Goal: Transaction & Acquisition: Purchase product/service

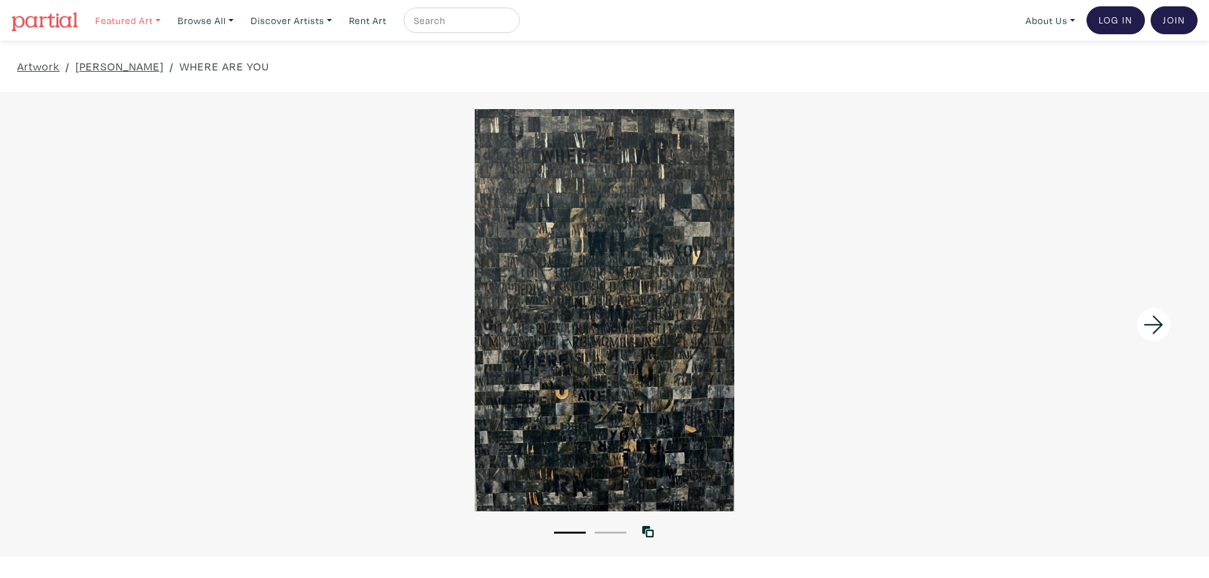
click at [150, 22] on link "Featured Art" at bounding box center [127, 21] width 77 height 26
click at [166, 24] on link "Browse All" at bounding box center [127, 21] width 77 height 26
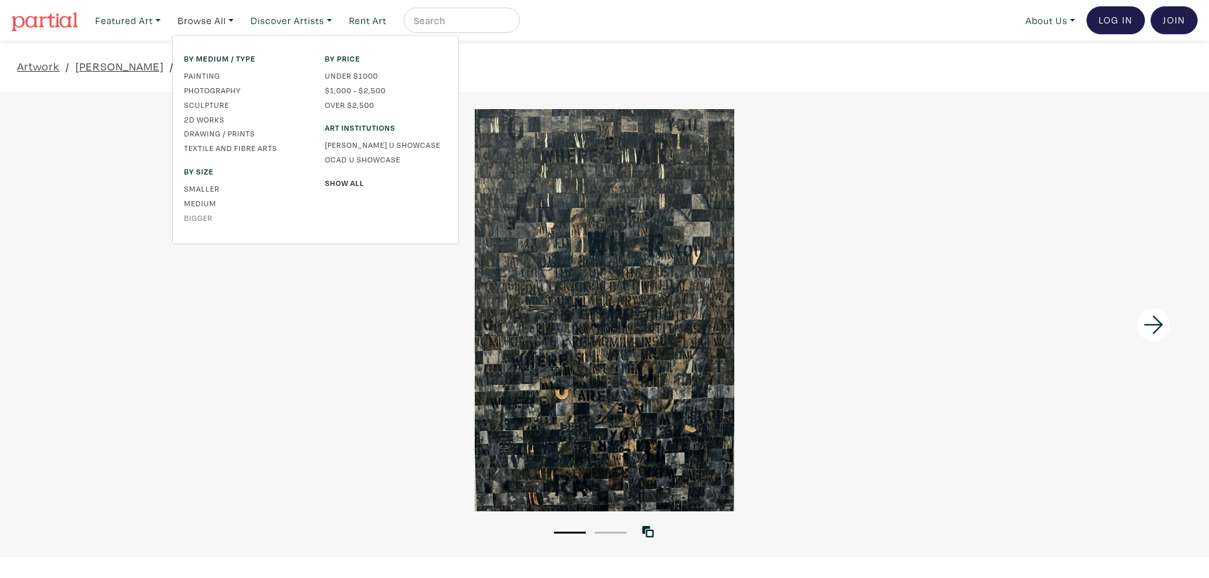
click at [210, 218] on link "Bigger" at bounding box center [245, 217] width 122 height 11
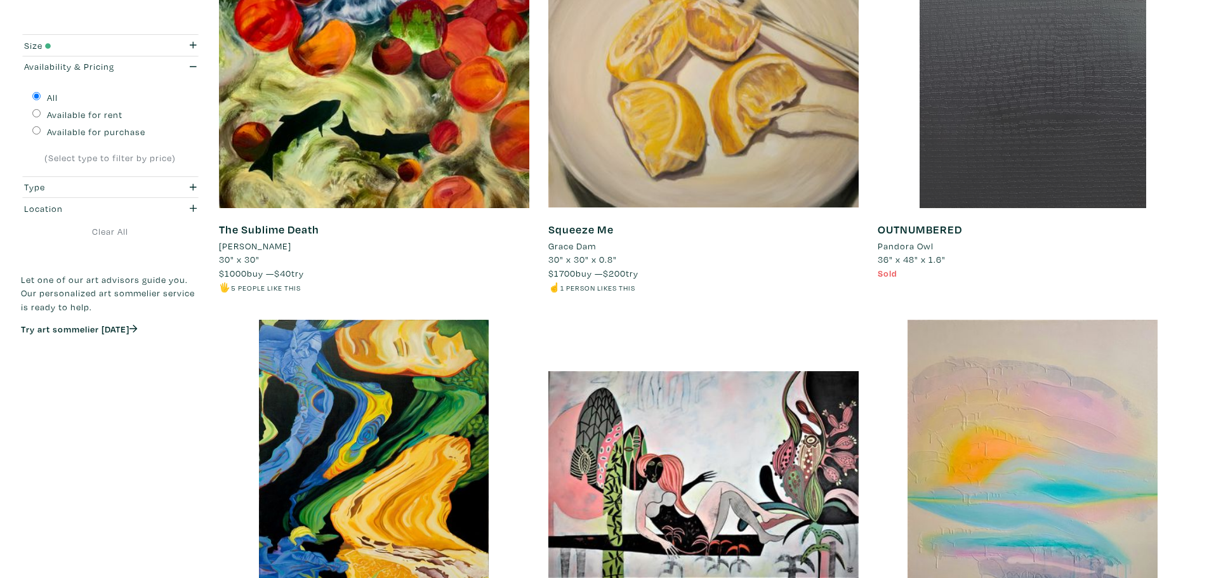
scroll to position [571, 0]
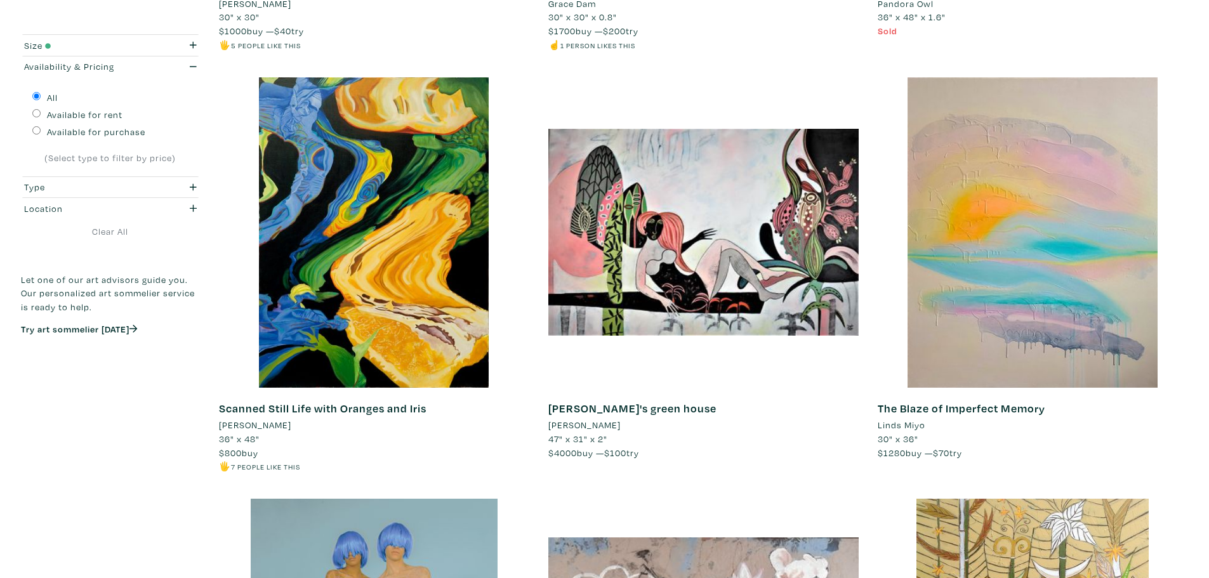
click at [51, 133] on label "Available for purchase" at bounding box center [96, 132] width 98 height 14
click at [41, 133] on input "Available for purchase" at bounding box center [36, 130] width 8 height 8
radio input "true"
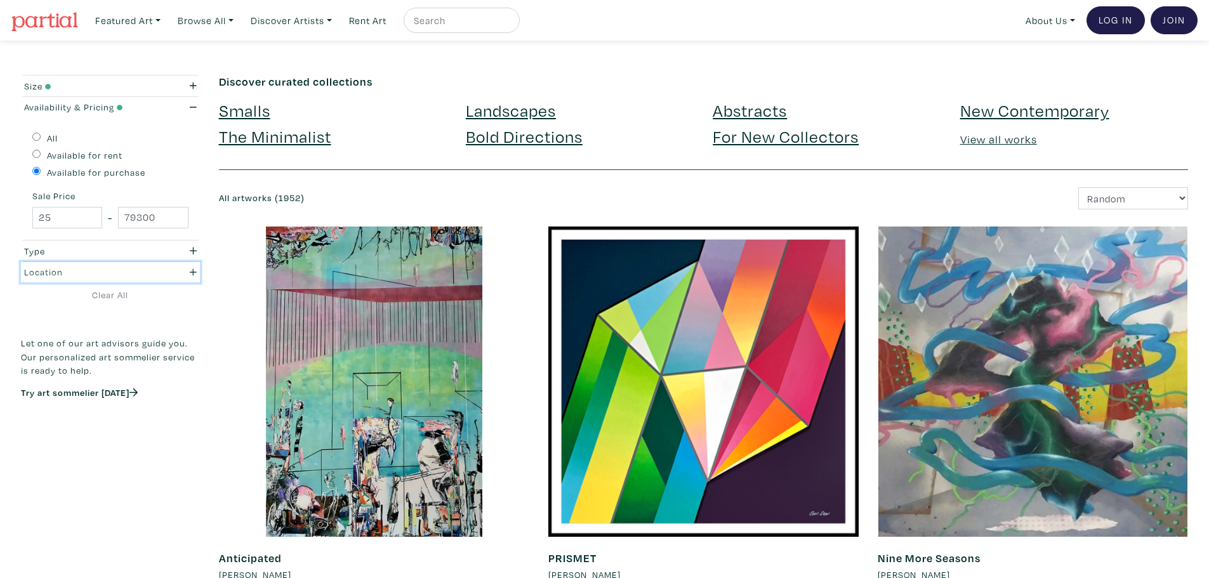
click at [39, 268] on div "Location" at bounding box center [86, 272] width 125 height 14
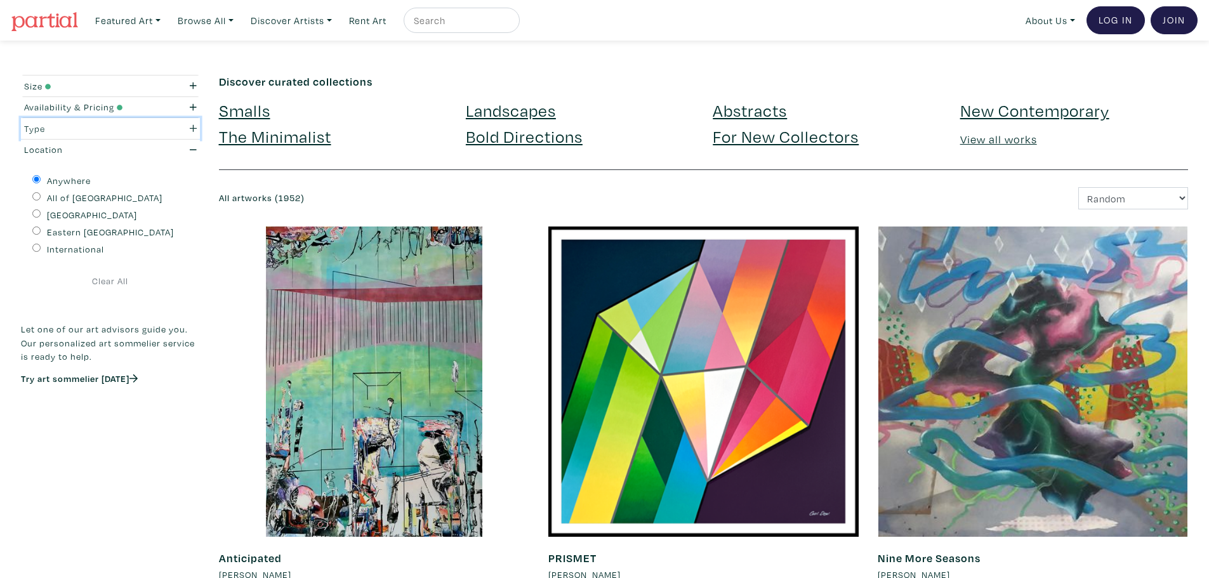
click at [71, 138] on button "Type" at bounding box center [110, 128] width 179 height 21
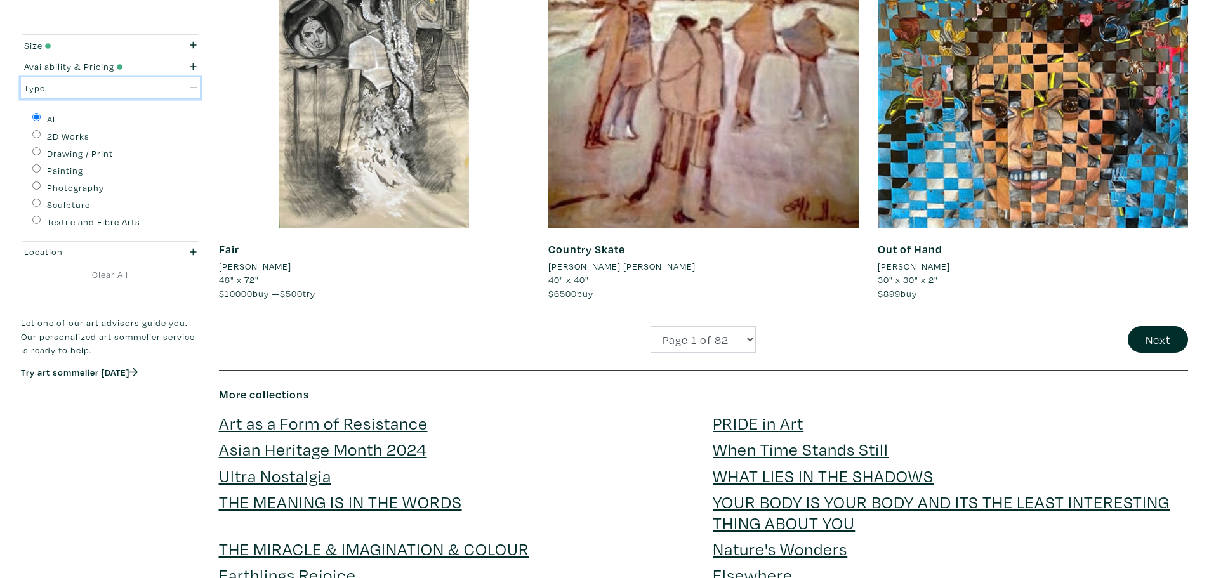
scroll to position [3553, 0]
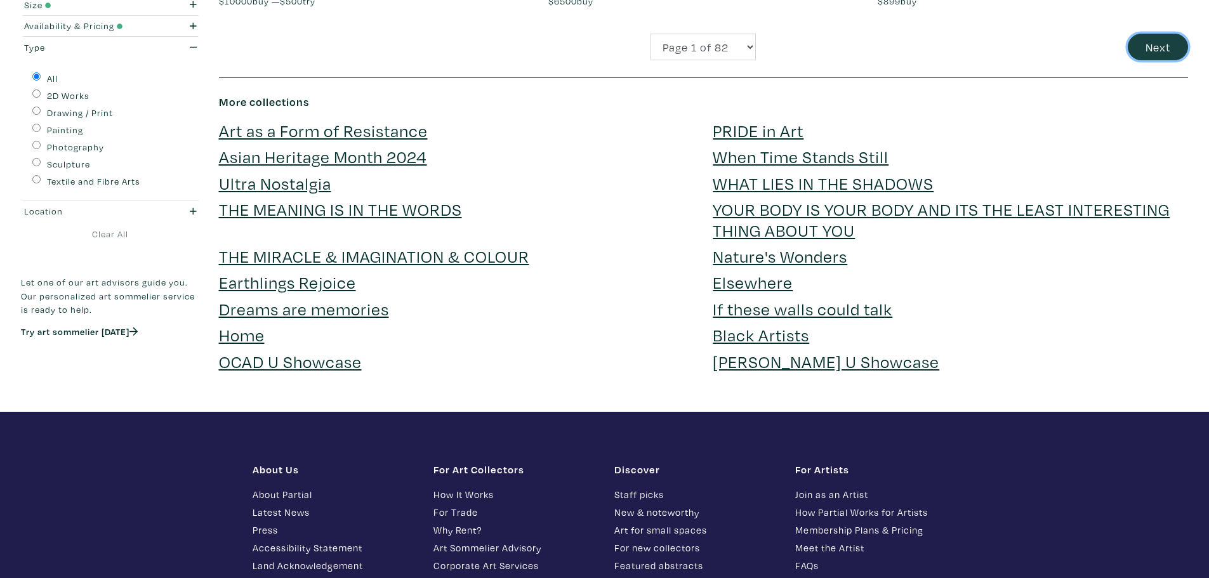
click at [1153, 56] on button "Next" at bounding box center [1157, 47] width 60 height 27
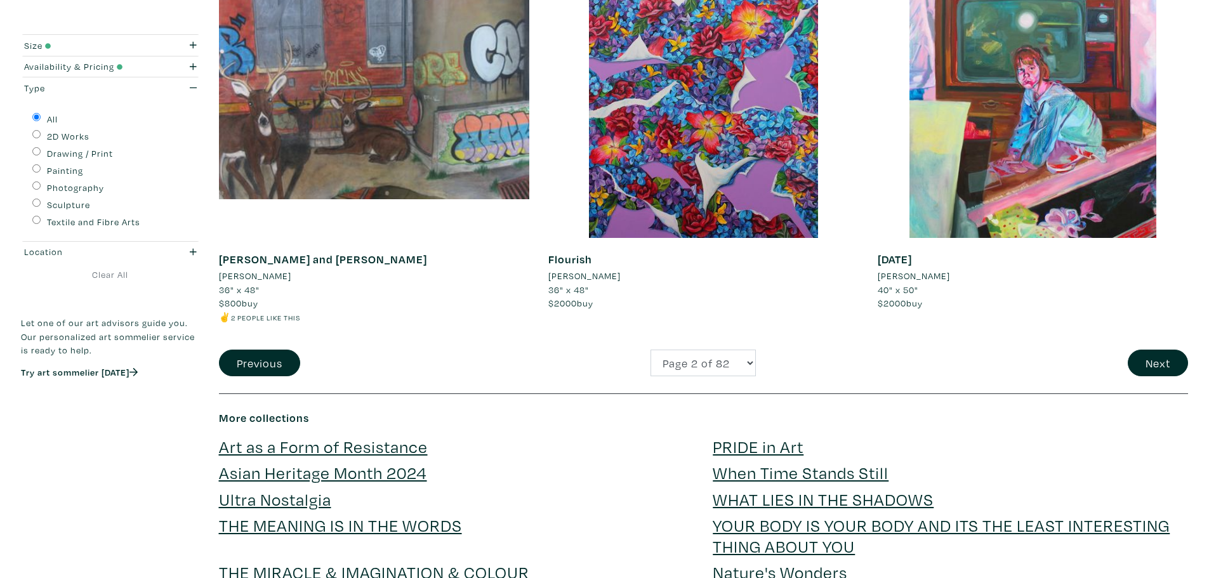
scroll to position [3256, 0]
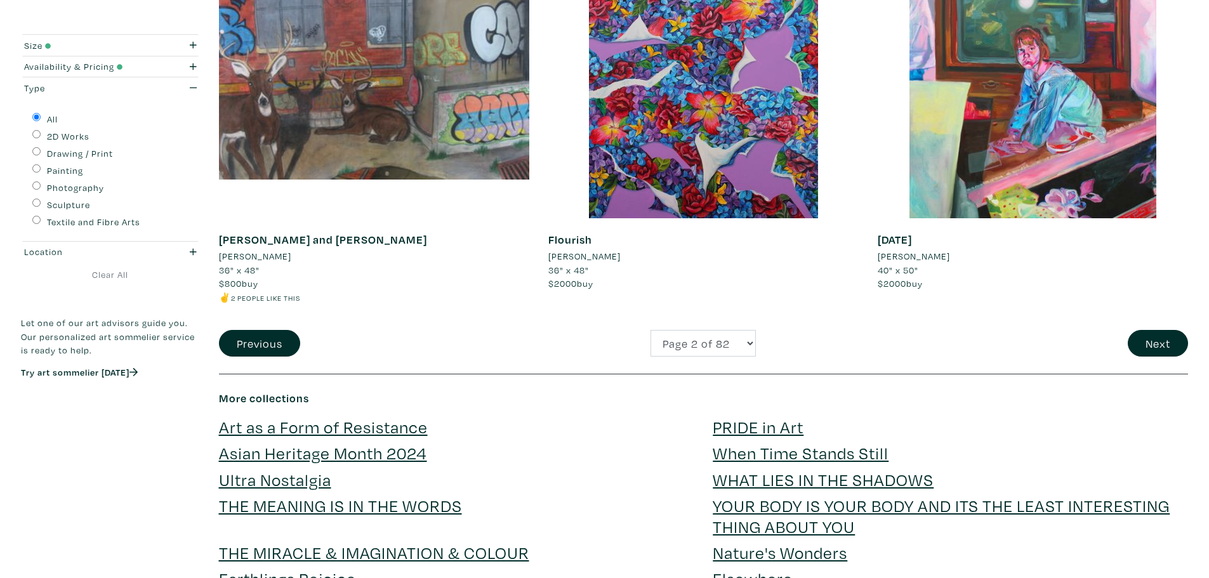
click at [1150, 346] on button "Next" at bounding box center [1157, 343] width 60 height 27
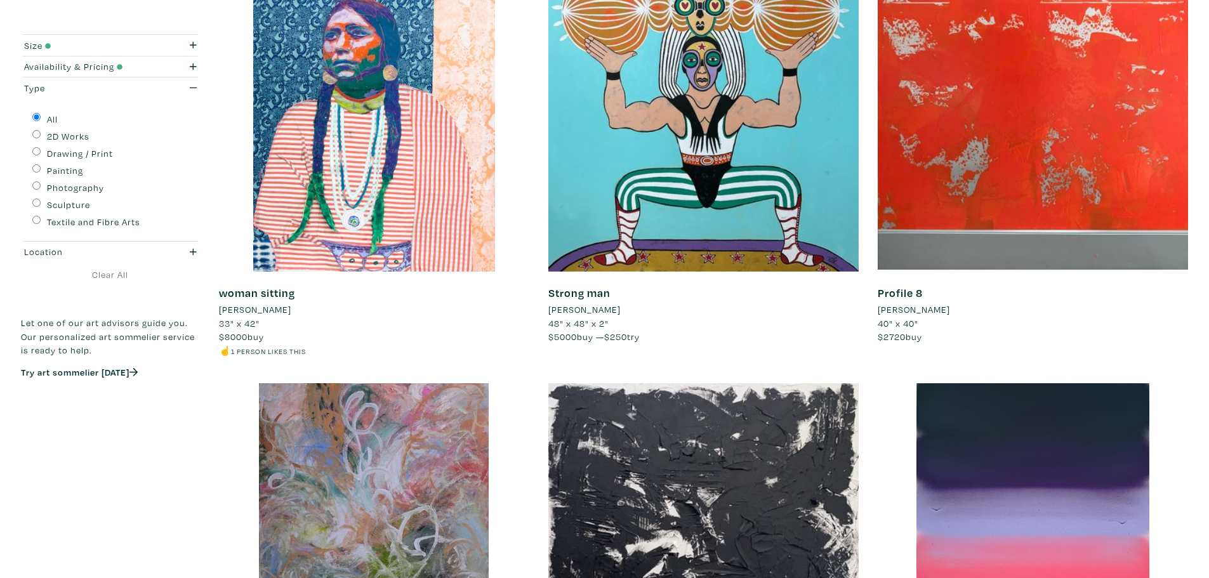
scroll to position [3109, 0]
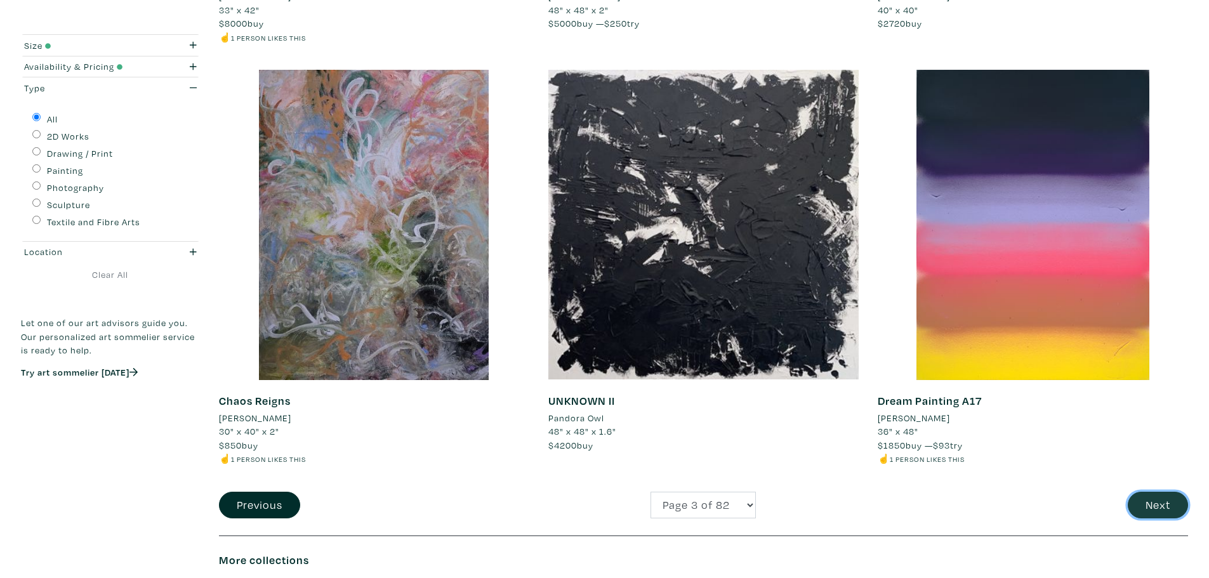
click at [1154, 497] on button "Next" at bounding box center [1157, 505] width 60 height 27
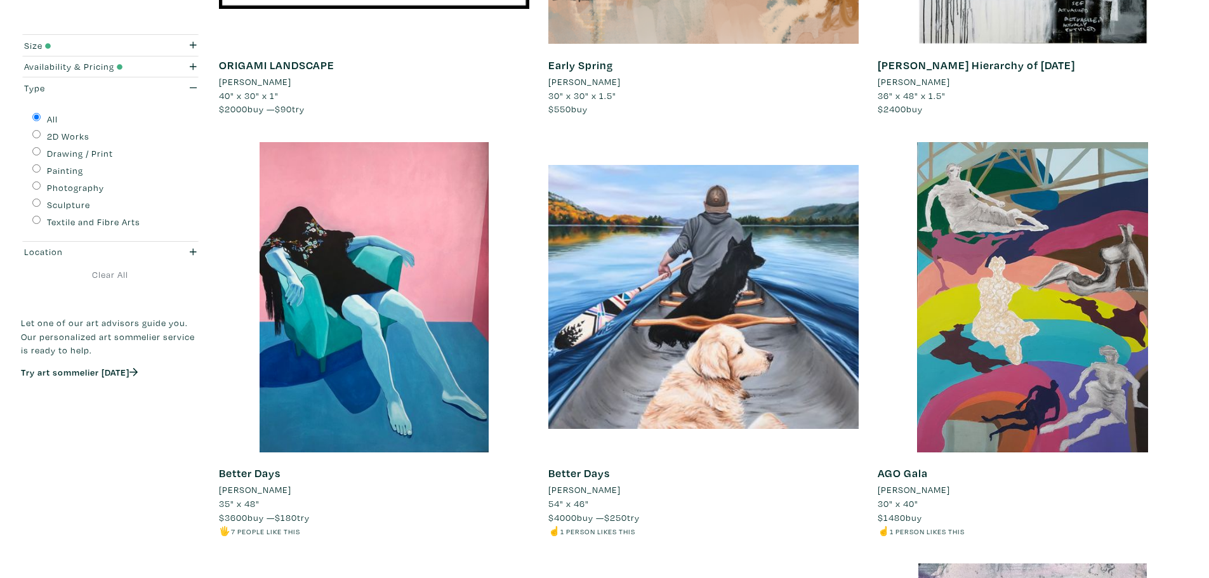
scroll to position [3109, 0]
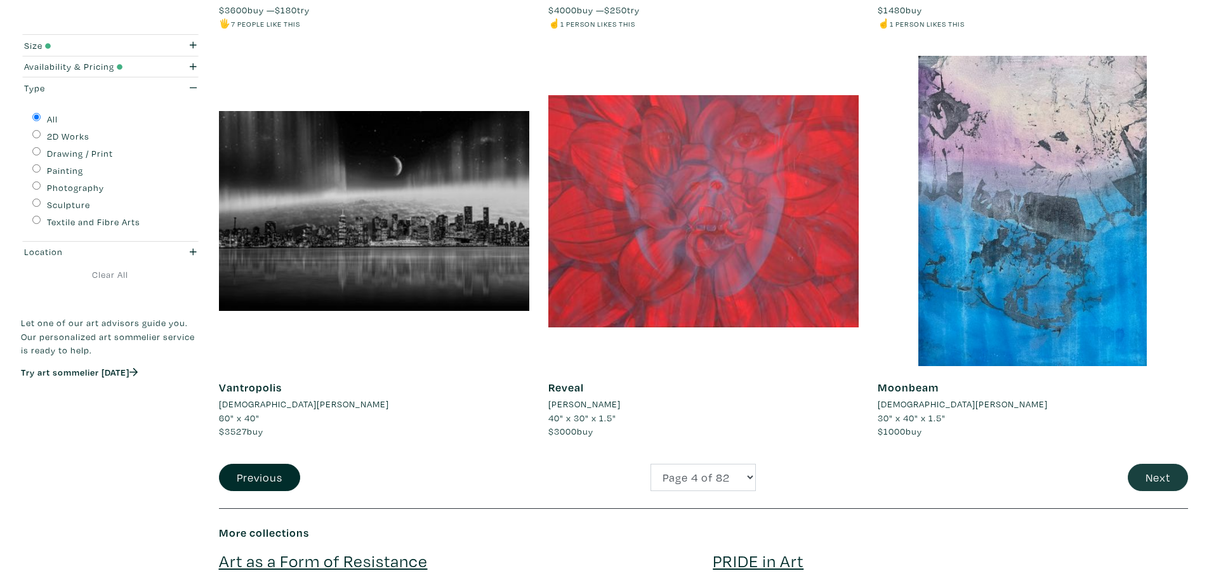
drag, startPoint x: 1152, startPoint y: 462, endPoint x: 1151, endPoint y: 476, distance: 14.6
click at [1152, 461] on div "Moonbeam Kristen Stephen 30" x 40" x 1.5" $1000 buy #abstract art #abstract pai…" at bounding box center [1032, 260] width 329 height 408
click at [1151, 478] on button "Next" at bounding box center [1157, 477] width 60 height 27
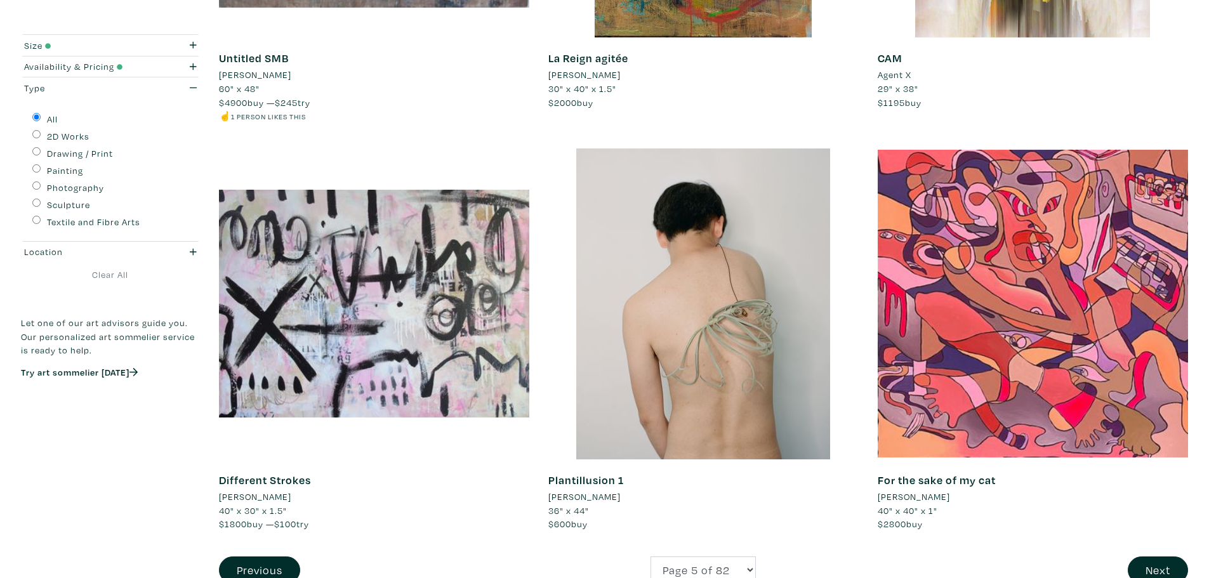
scroll to position [3235, 0]
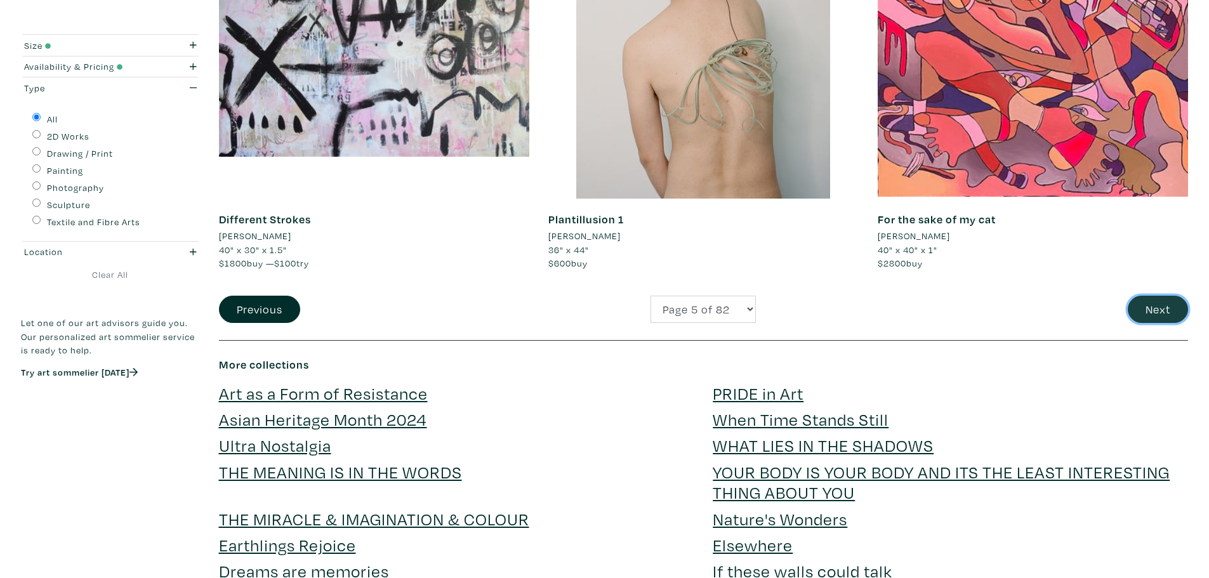
click at [1157, 313] on button "Next" at bounding box center [1157, 309] width 60 height 27
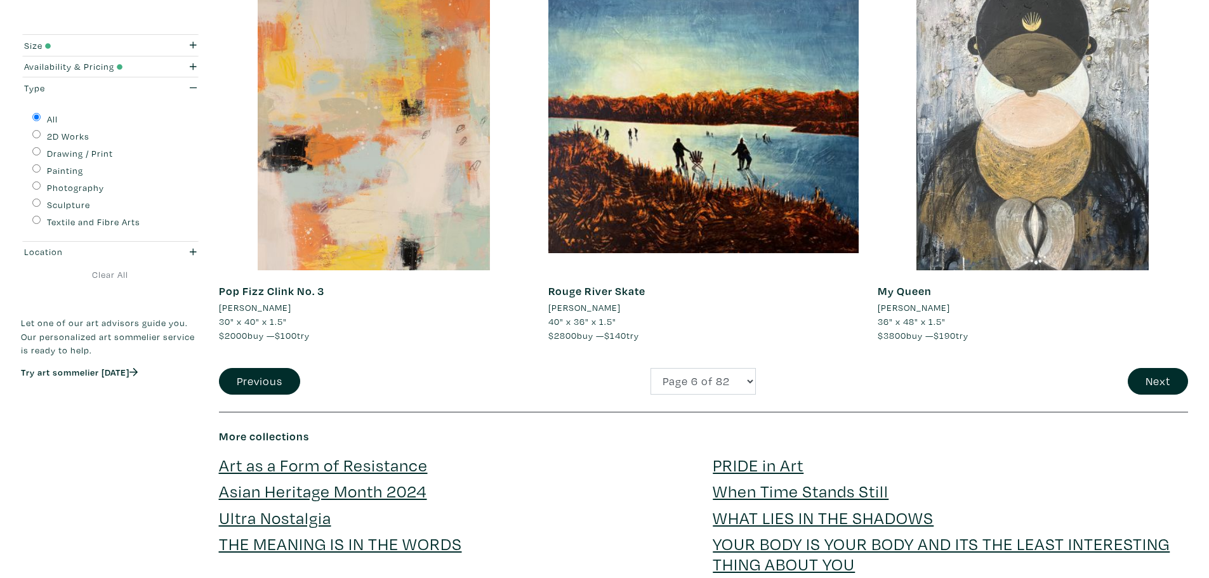
scroll to position [3489, 0]
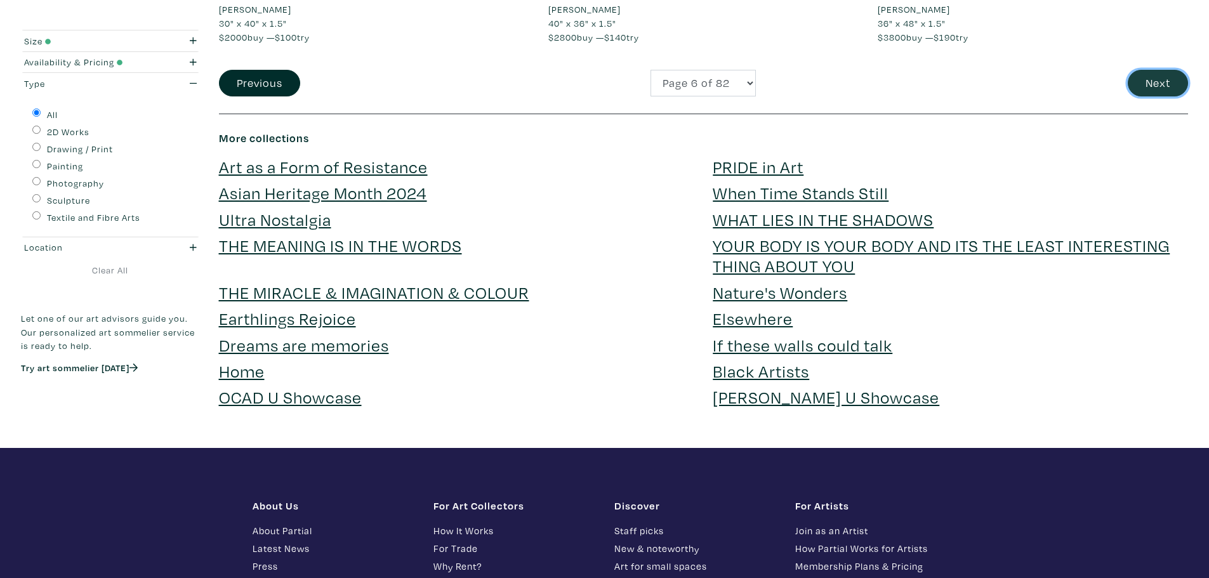
click at [1144, 86] on button "Next" at bounding box center [1157, 83] width 60 height 27
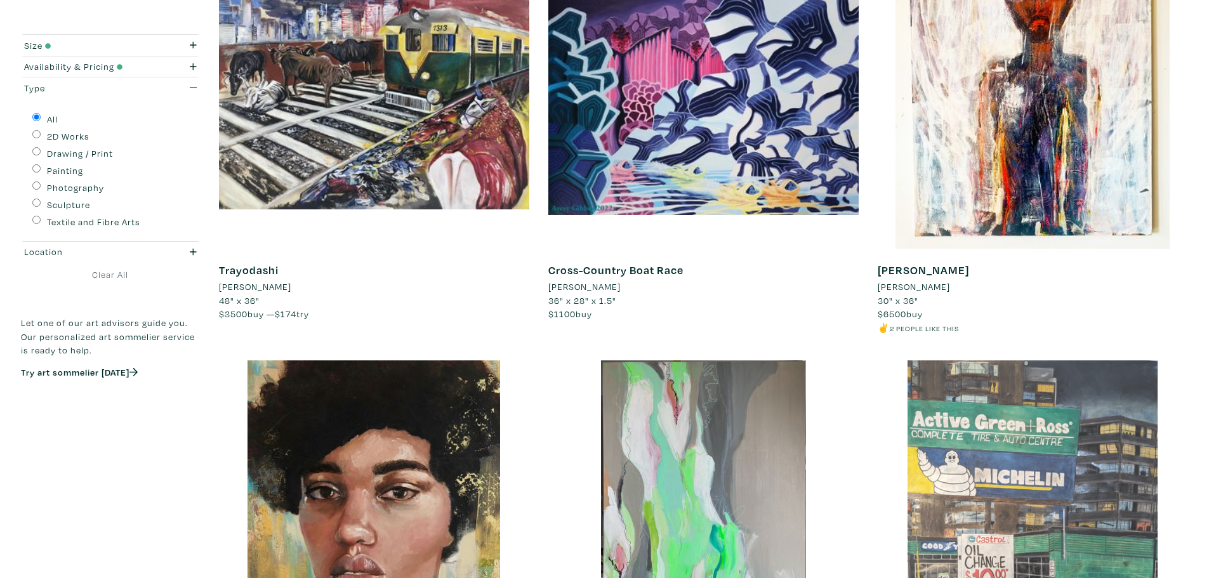
scroll to position [3109, 0]
